Goal: Information Seeking & Learning: Learn about a topic

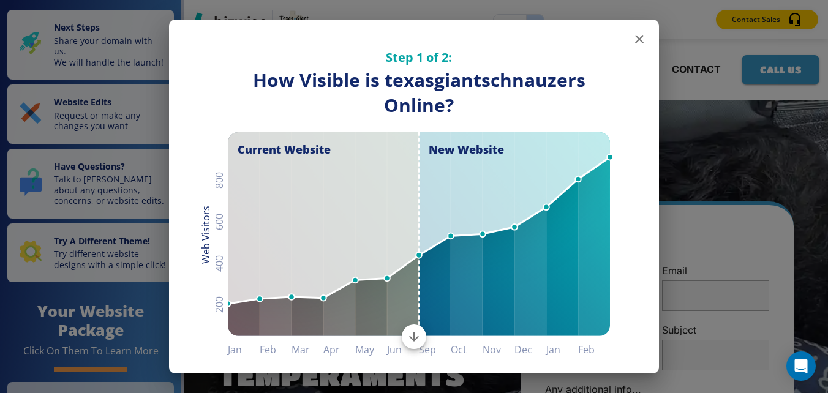
click at [632, 39] on icon "button" at bounding box center [639, 39] width 15 height 15
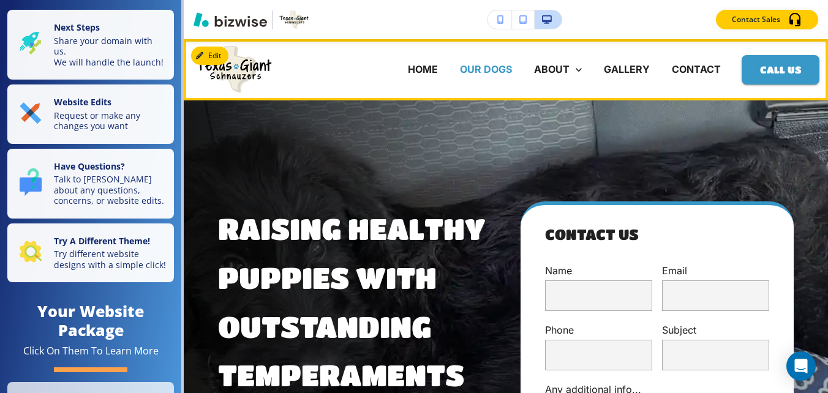
click at [480, 70] on p "OUR DOGS" at bounding box center [486, 69] width 52 height 14
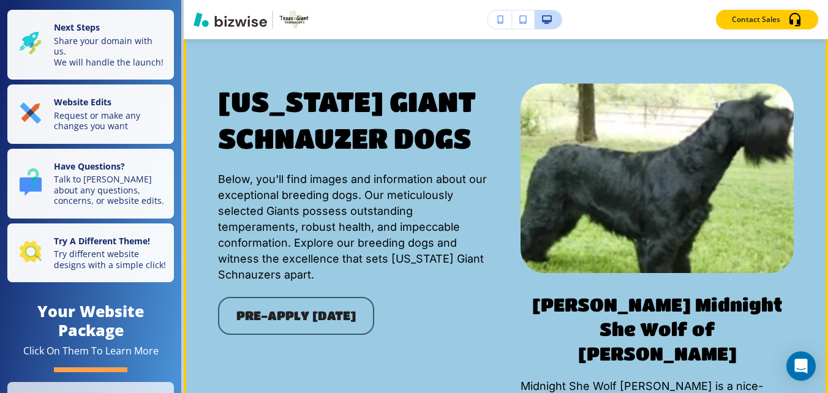
scroll to position [490, 0]
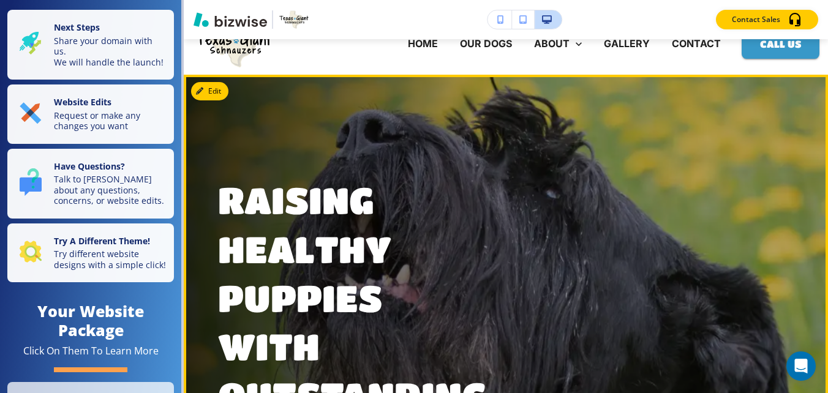
scroll to position [0, 0]
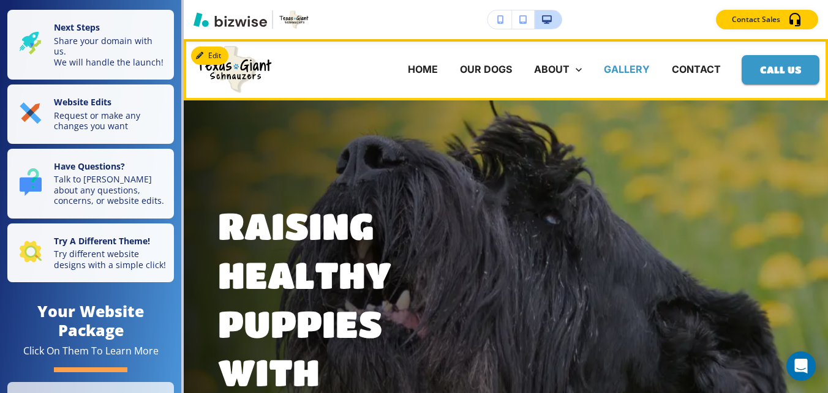
click at [615, 71] on p "GALLERY" at bounding box center [627, 69] width 46 height 14
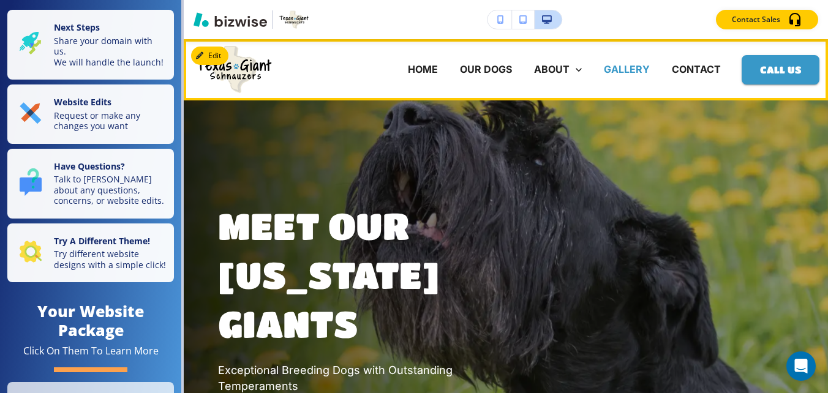
click at [616, 69] on p "GALLERY" at bounding box center [627, 69] width 46 height 14
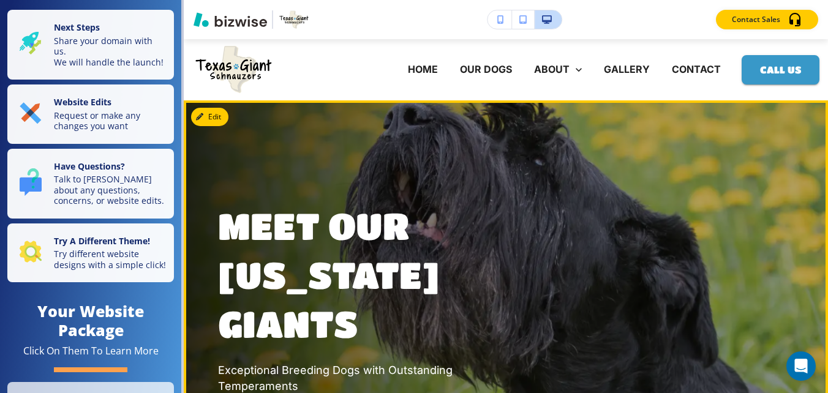
drag, startPoint x: 616, startPoint y: 69, endPoint x: 594, endPoint y: 124, distance: 59.0
click at [594, 124] on div "Meet Our [US_STATE] Giants Exceptional Breeding Dogs with Outstanding Temperame…" at bounding box center [491, 338] width 605 height 430
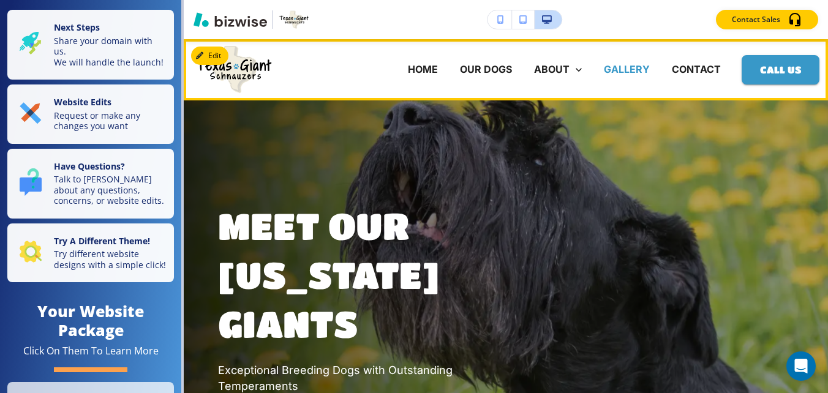
click at [612, 66] on p "GALLERY" at bounding box center [627, 69] width 46 height 14
